Goal: Information Seeking & Learning: Compare options

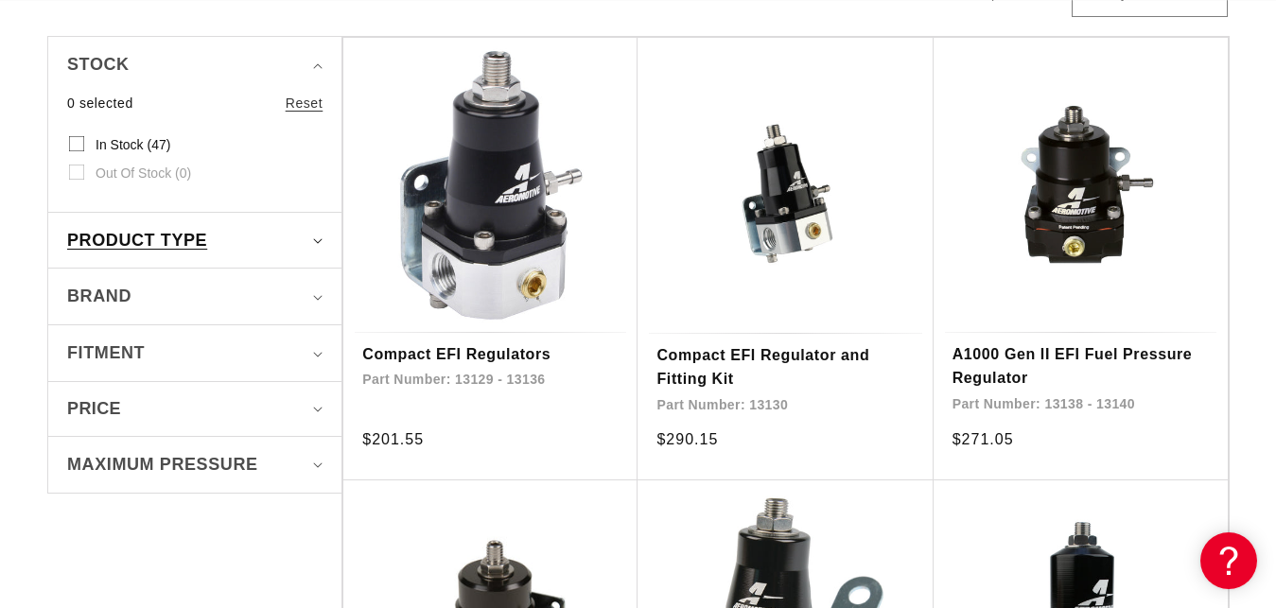
scroll to position [0, 749]
click at [321, 240] on icon "Product type (0 selected)" at bounding box center [318, 240] width 9 height 5
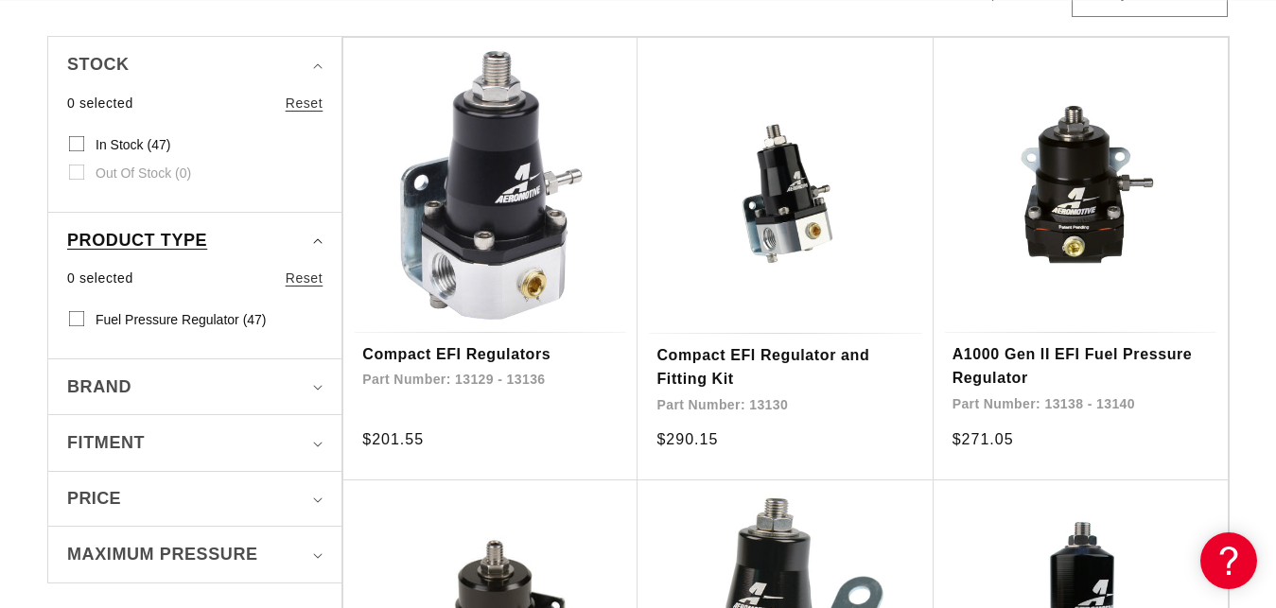
click at [321, 240] on icon "Product type (0 selected)" at bounding box center [317, 241] width 9 height 6
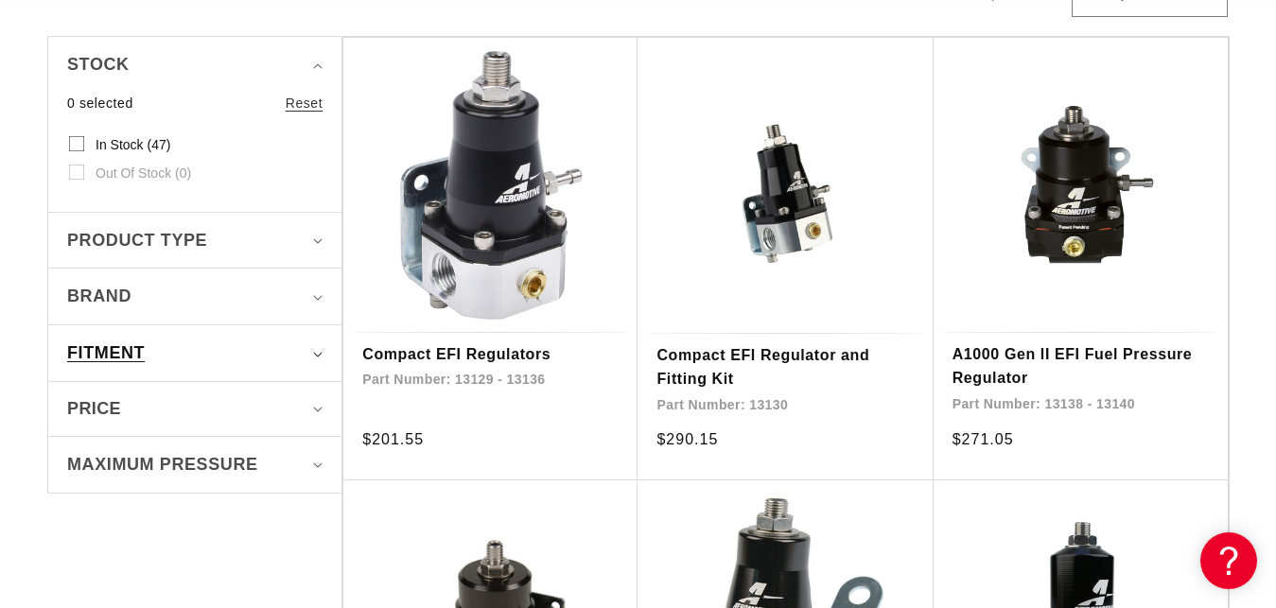
click at [315, 353] on icon "Fitment (0 selected)" at bounding box center [317, 355] width 9 height 6
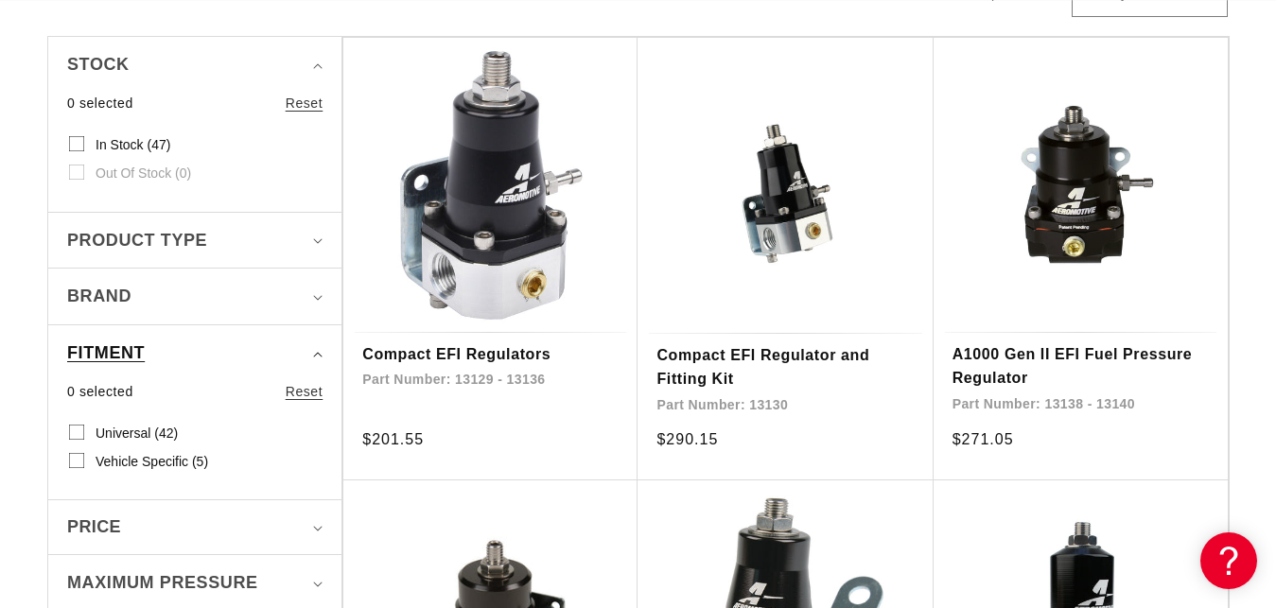
scroll to position [0, 0]
click at [75, 434] on input "Universal (42) Universal (42 products)" at bounding box center [76, 436] width 15 height 15
checkbox input "true"
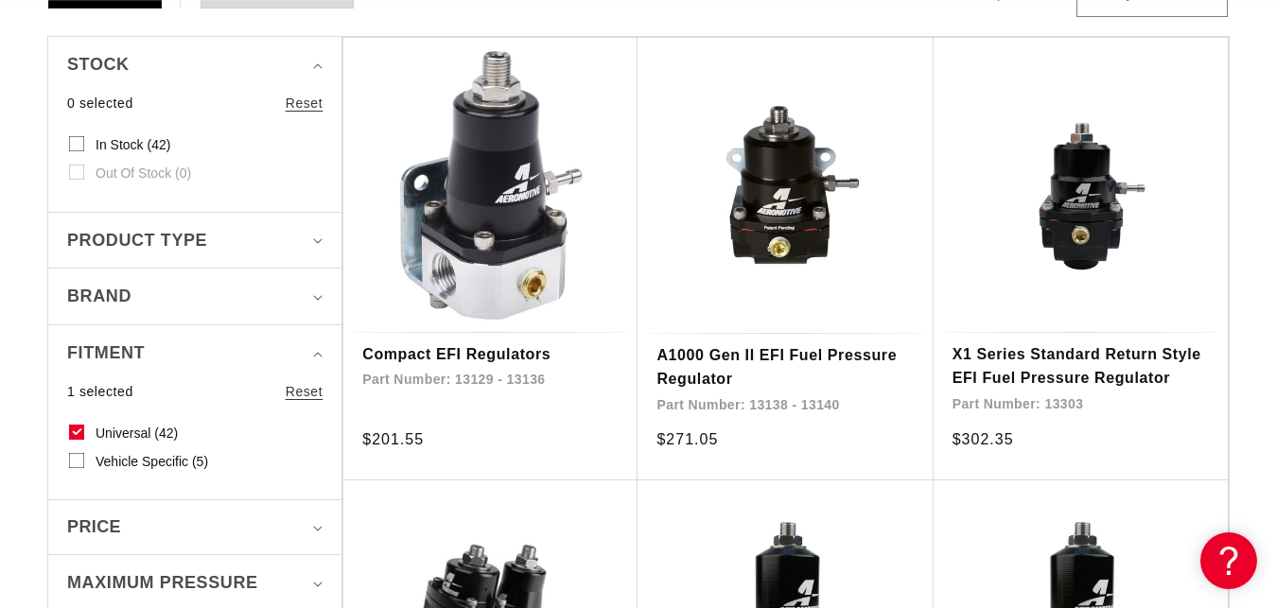
scroll to position [772, 0]
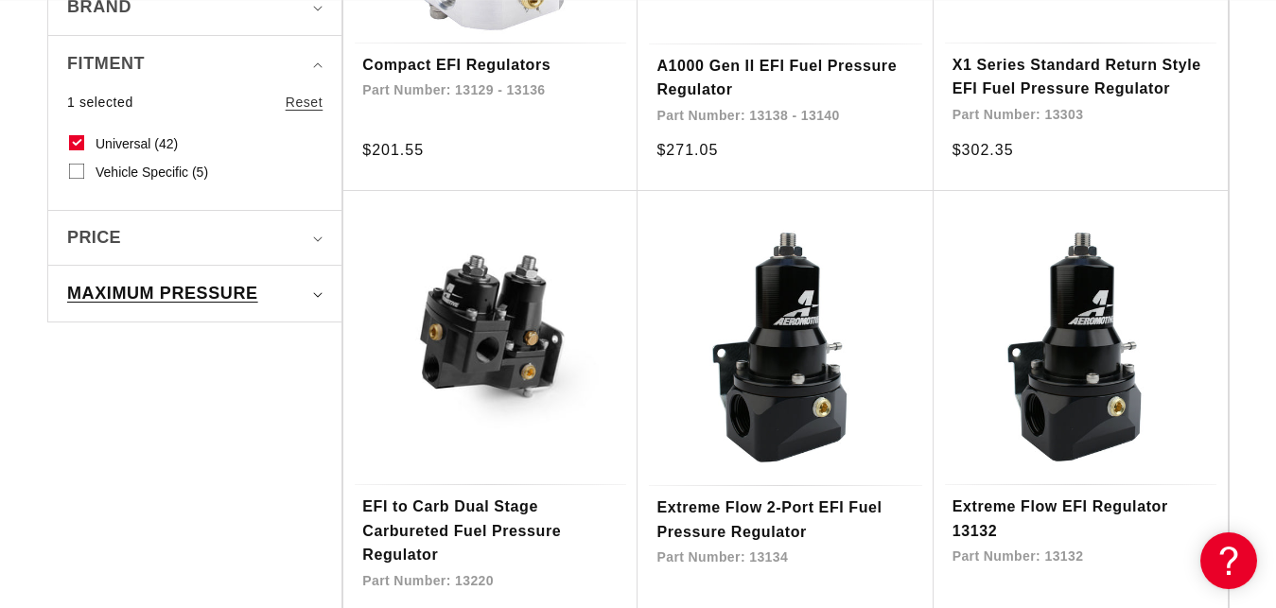
click at [318, 292] on icon "Maximum Pressure (0 selected)" at bounding box center [317, 295] width 9 height 6
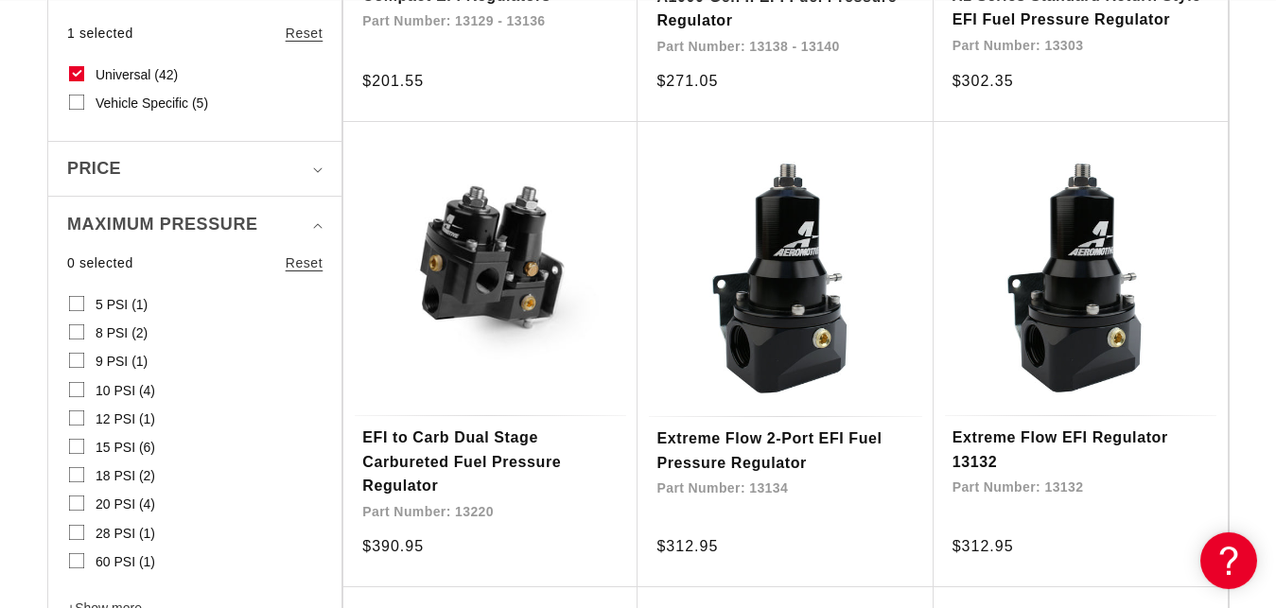
scroll to position [868, 0]
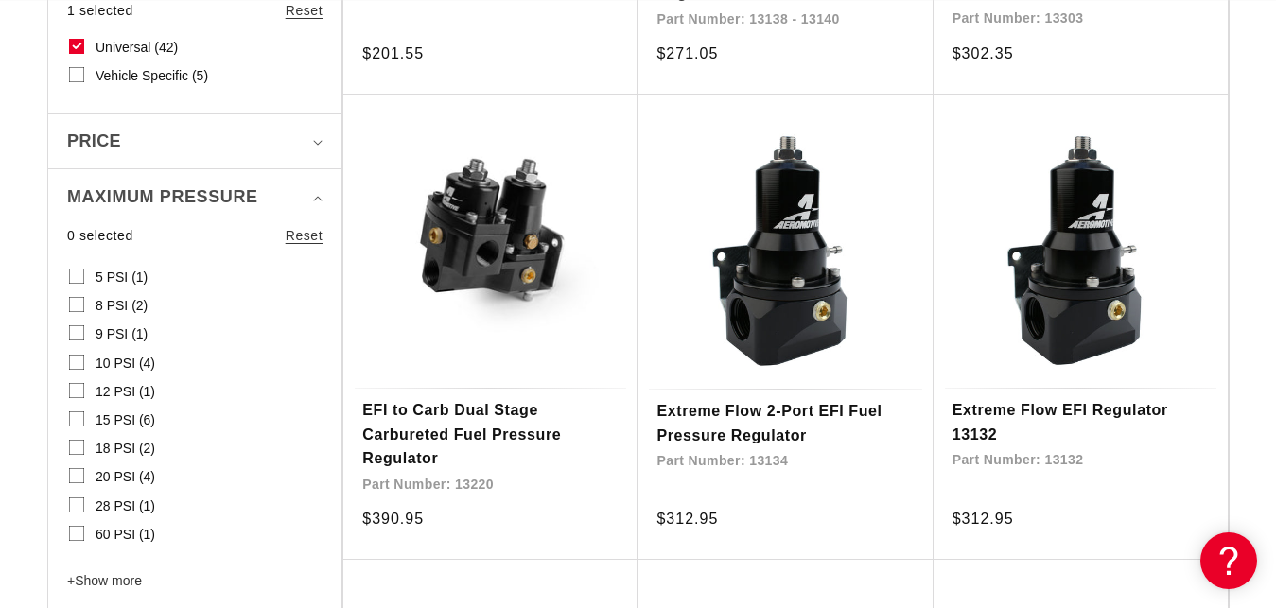
click at [81, 272] on icon at bounding box center [76, 276] width 15 height 15
click at [81, 272] on input "5 PSI (1) 5 PSI (1 product)" at bounding box center [76, 279] width 15 height 15
checkbox input "true"
click at [70, 302] on input "8 PSI (2) 8 PSI (2 products)" at bounding box center [76, 308] width 15 height 15
checkbox input "true"
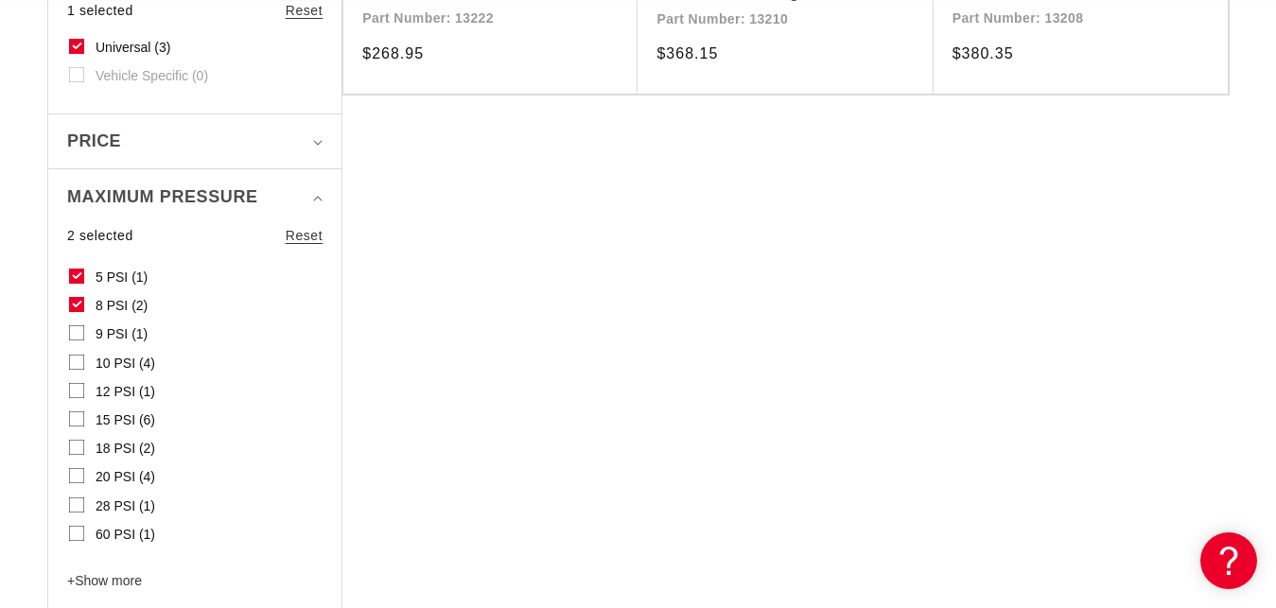
click at [75, 334] on input "9 PSI (1) 9 PSI (1 product)" at bounding box center [76, 336] width 15 height 15
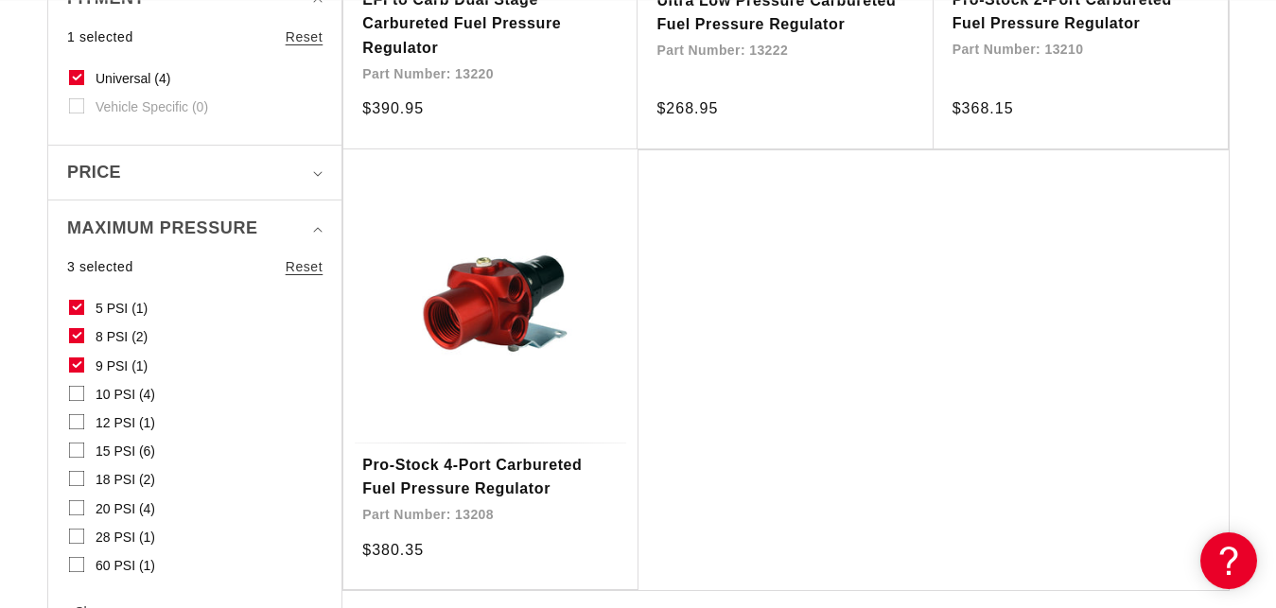
click at [74, 362] on icon at bounding box center [77, 364] width 10 height 7
click at [74, 362] on input "9 PSI (1) 9 PSI (1 product)" at bounding box center [76, 368] width 15 height 15
checkbox input "false"
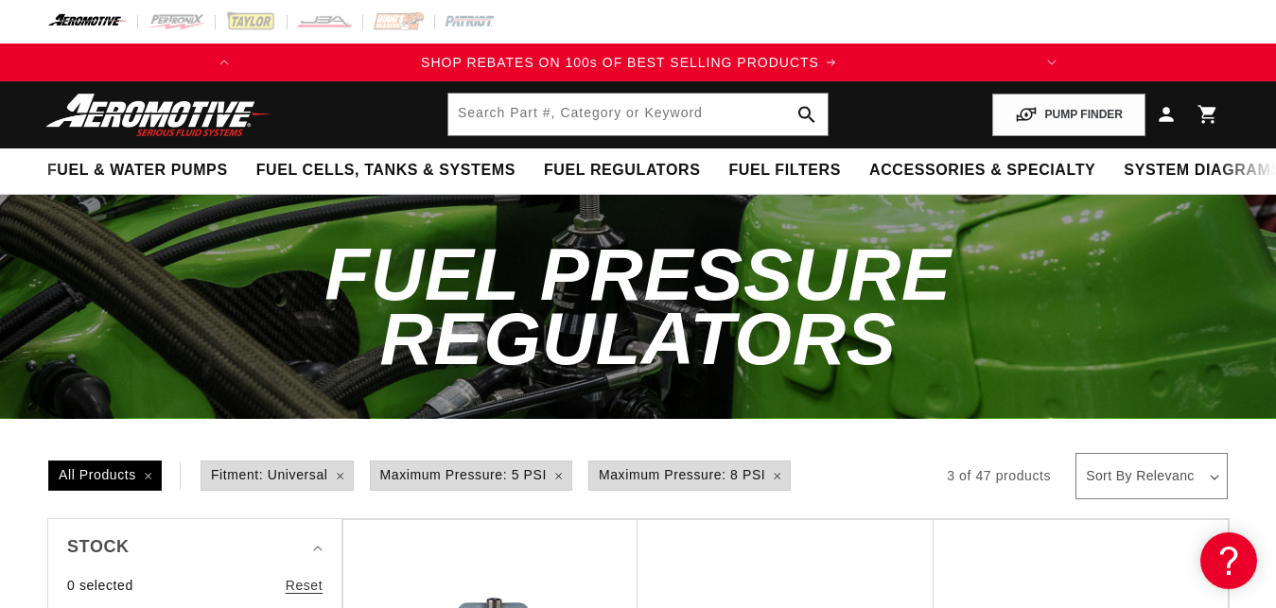
scroll to position [0, 1]
